Goal: Manage account settings

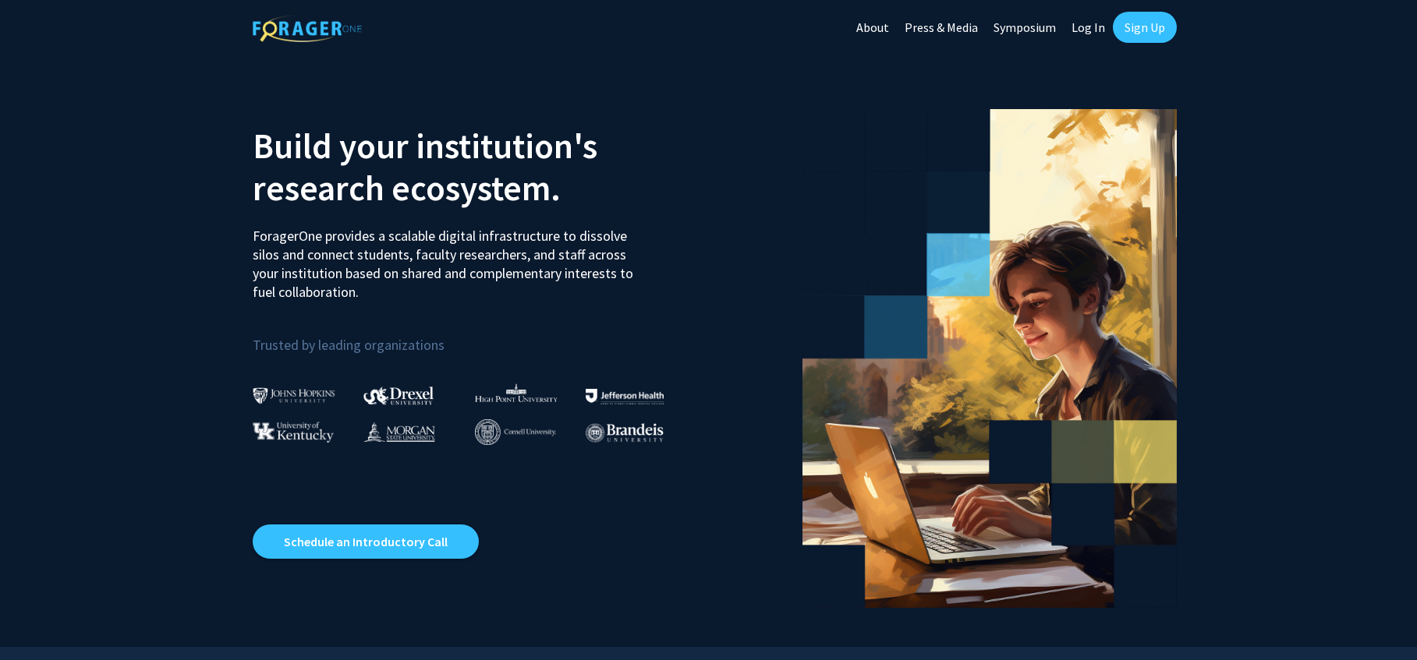
click at [1094, 27] on link "Log In" at bounding box center [1088, 27] width 49 height 55
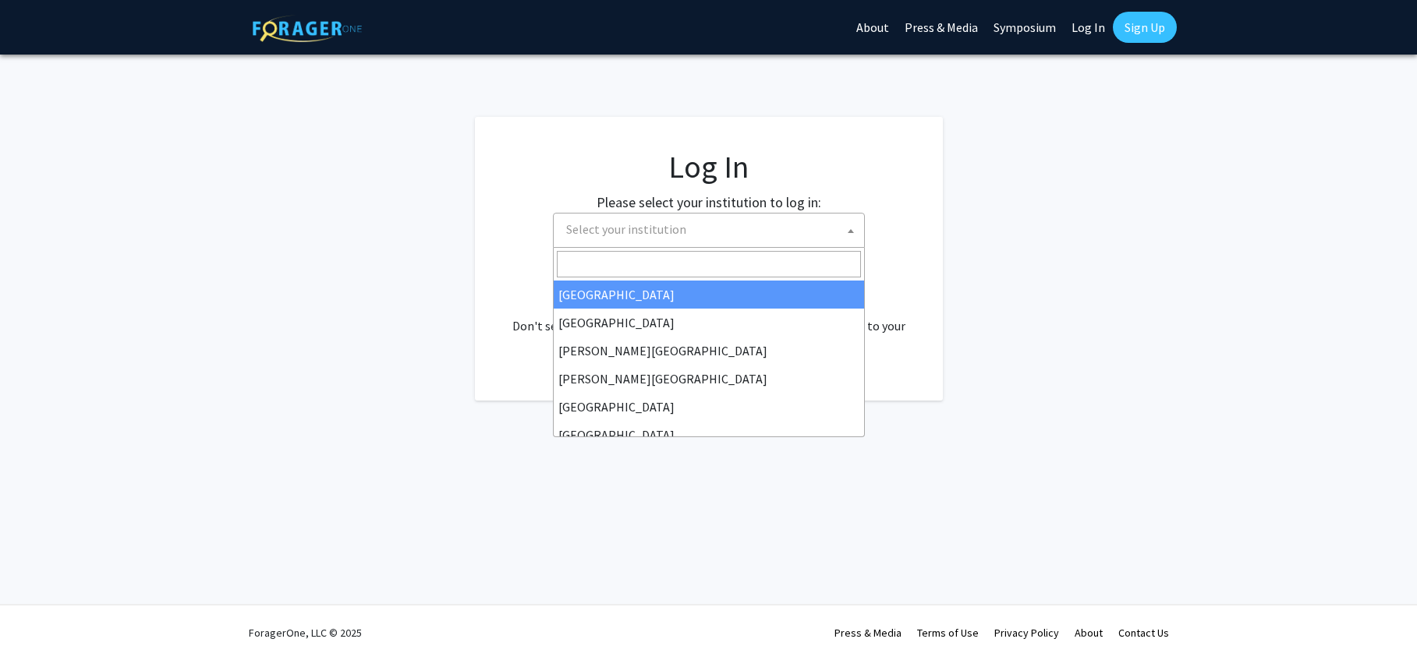
click at [723, 229] on span "Select your institution" at bounding box center [712, 230] width 304 height 32
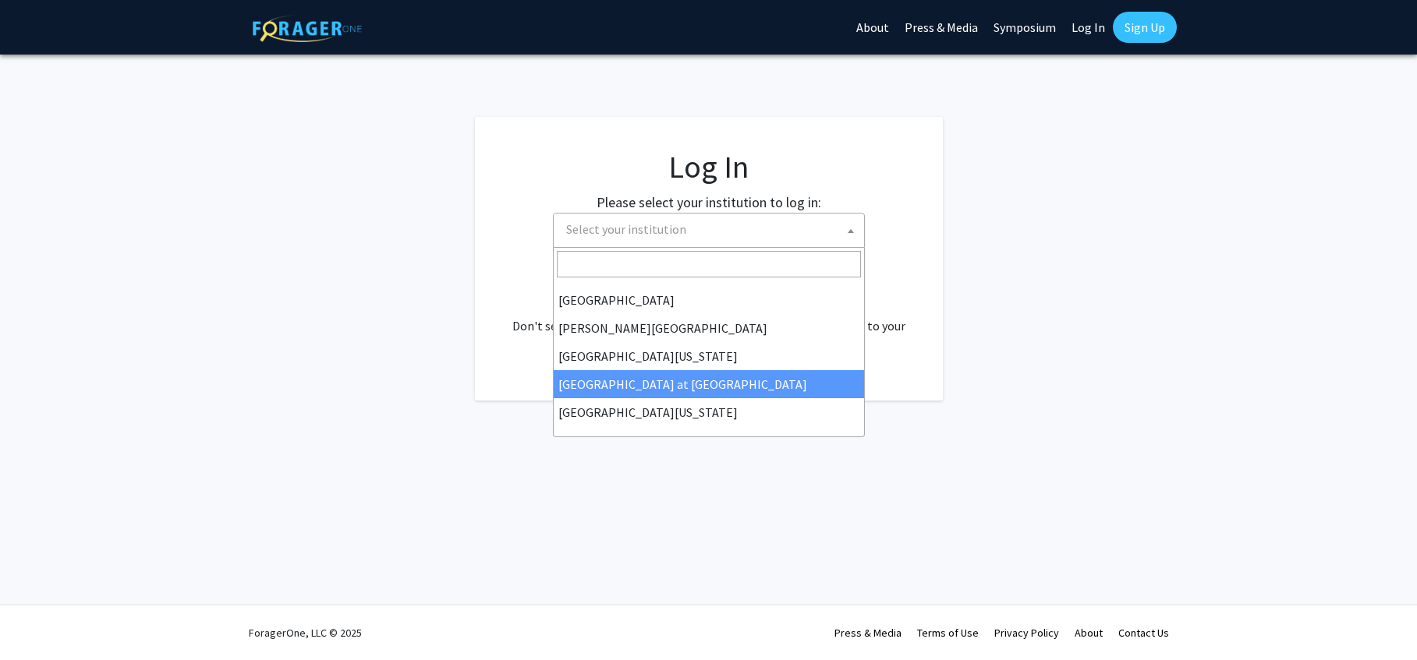
scroll to position [546, 0]
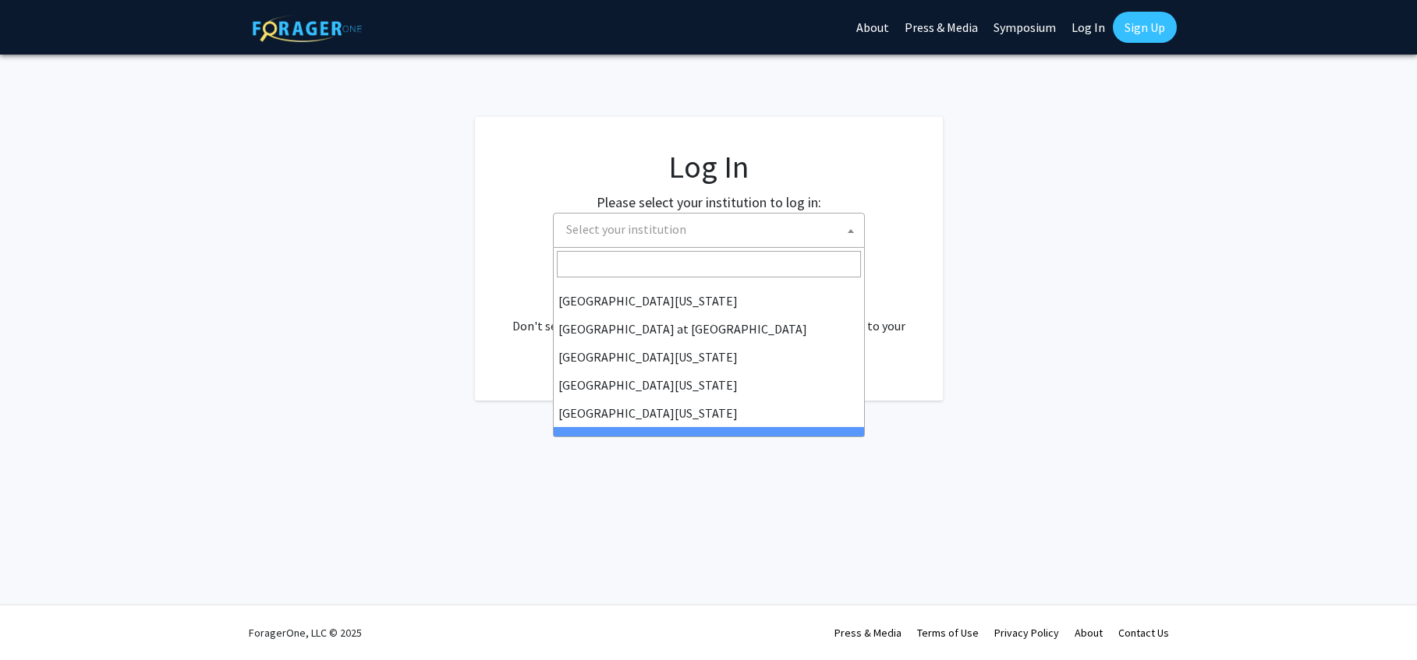
select select "21"
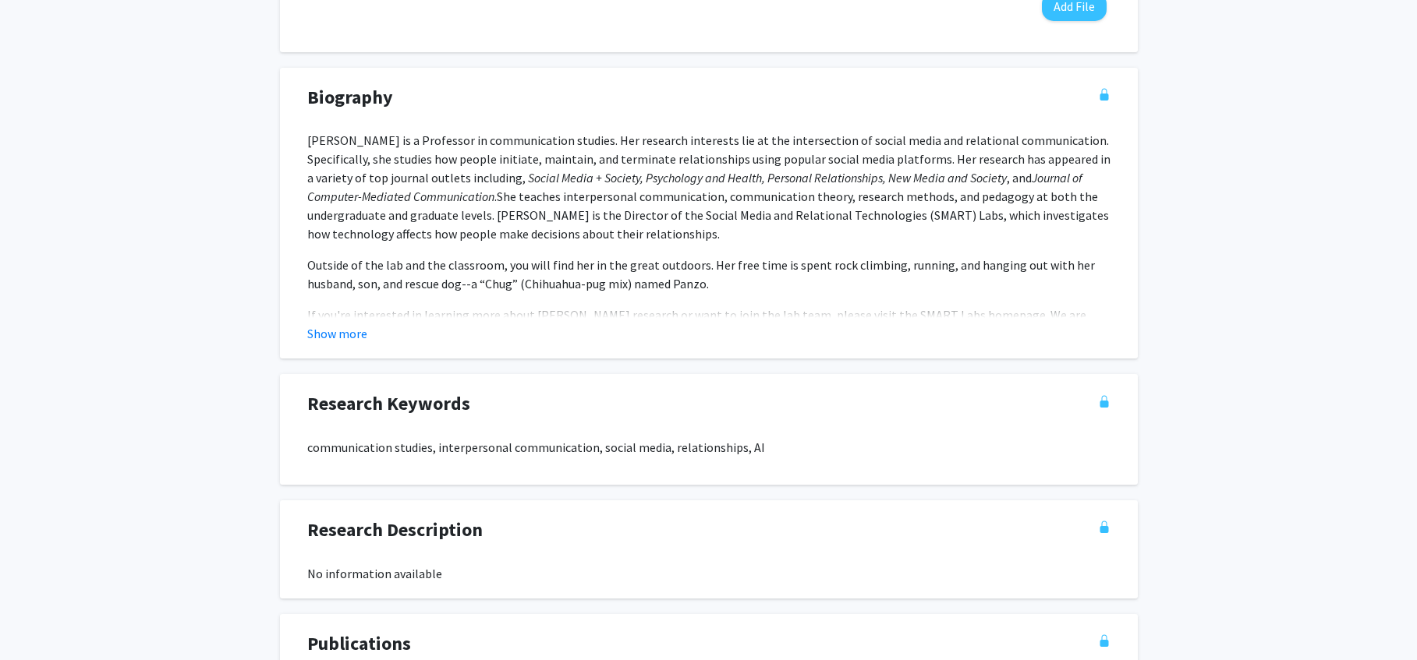
scroll to position [696, 0]
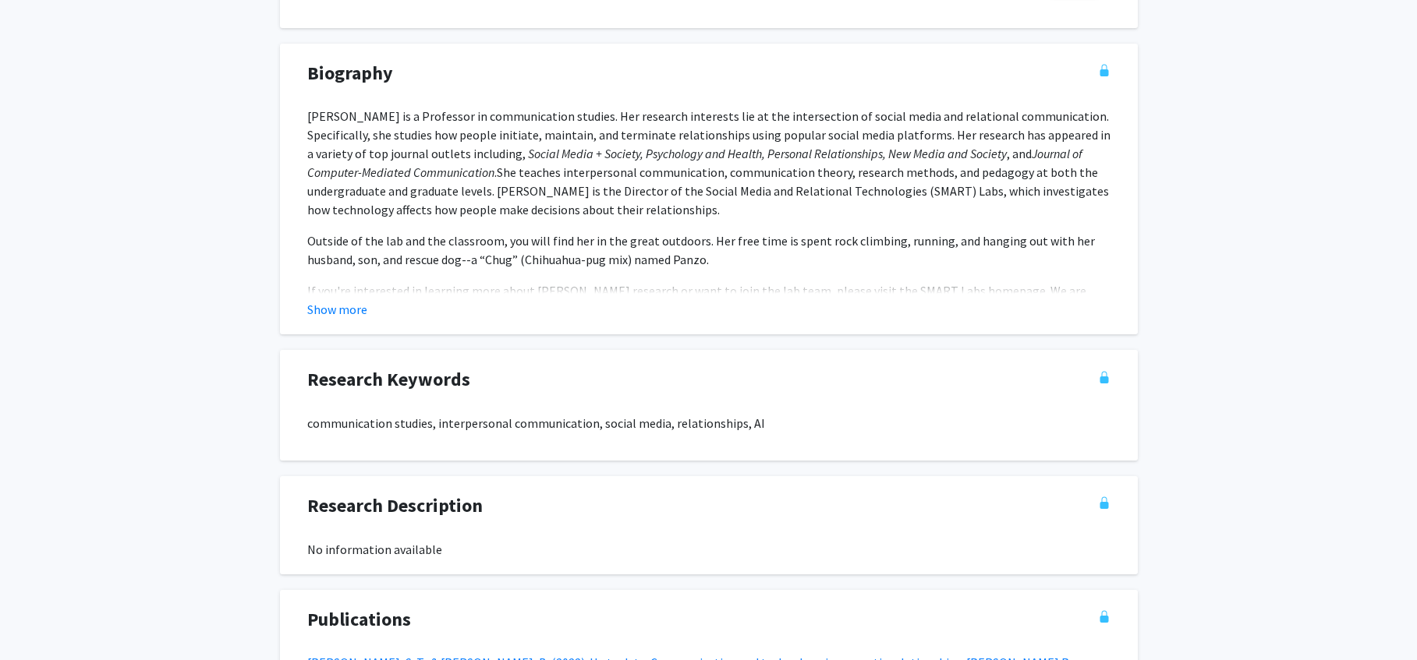
click at [326, 300] on button "Show more" at bounding box center [337, 309] width 60 height 19
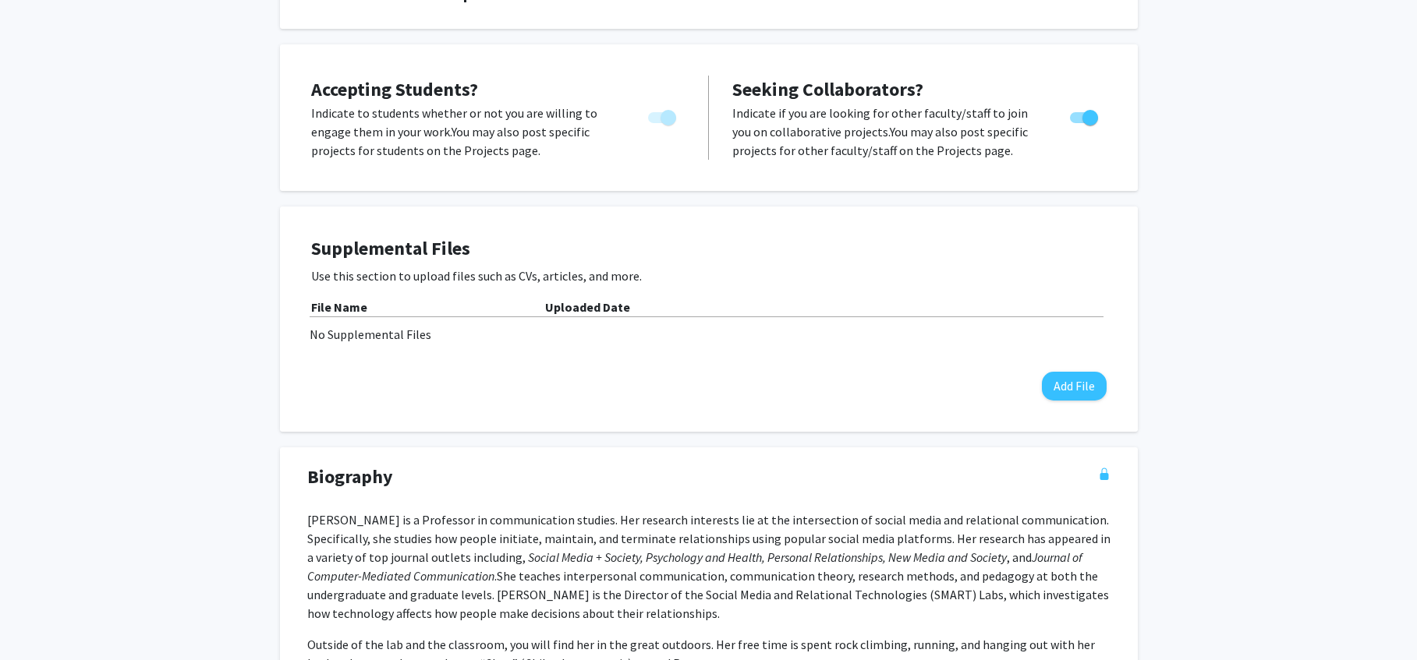
scroll to position [0, 0]
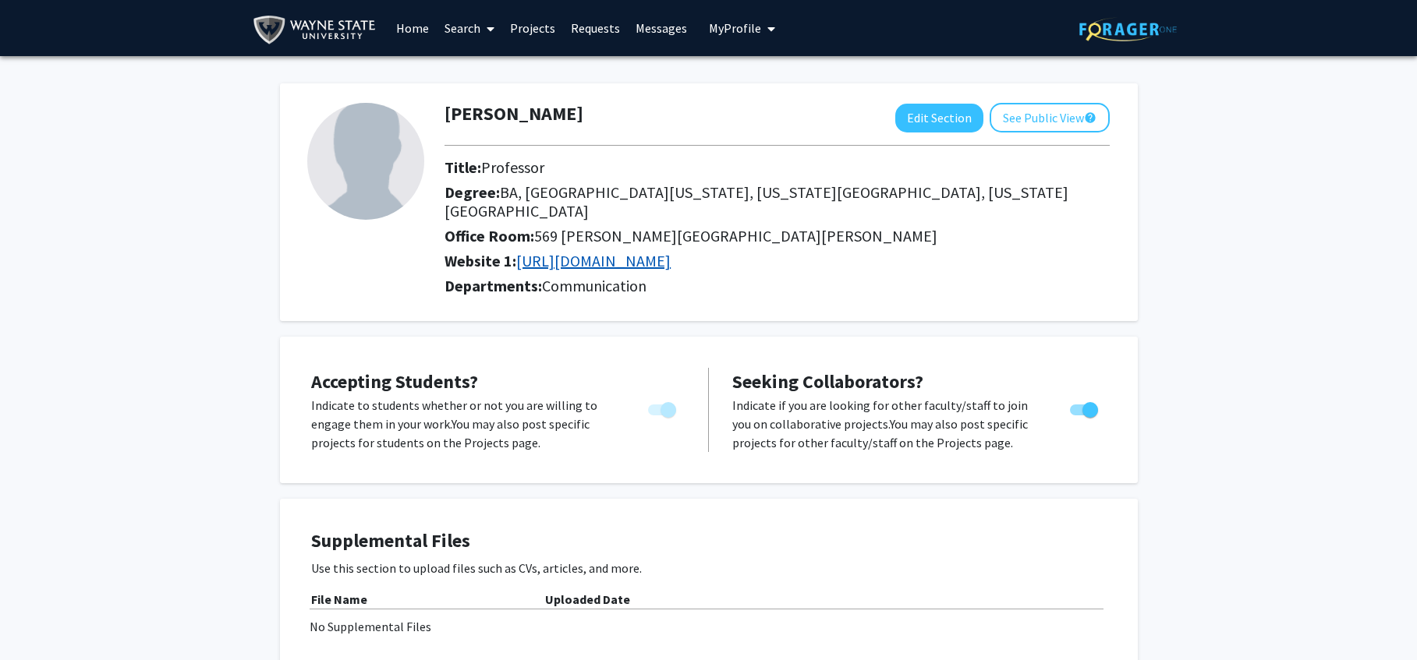
click at [621, 251] on link "[URL][DOMAIN_NAME]" at bounding box center [593, 260] width 154 height 19
